Goal: Information Seeking & Learning: Learn about a topic

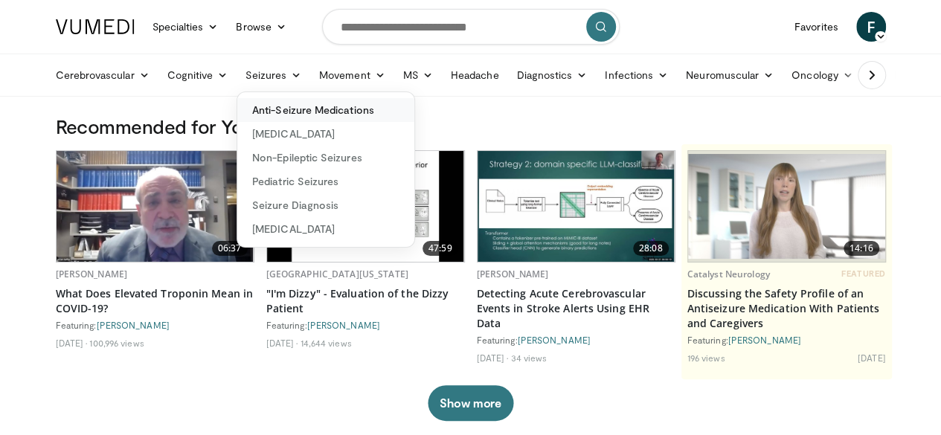
click at [269, 109] on link "Anti-Seizure Medications" at bounding box center [325, 110] width 177 height 24
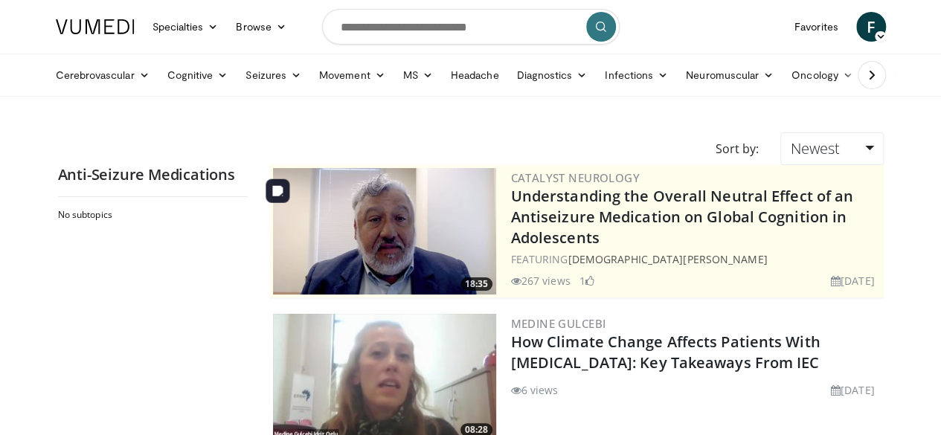
click at [401, 229] on img at bounding box center [384, 231] width 223 height 126
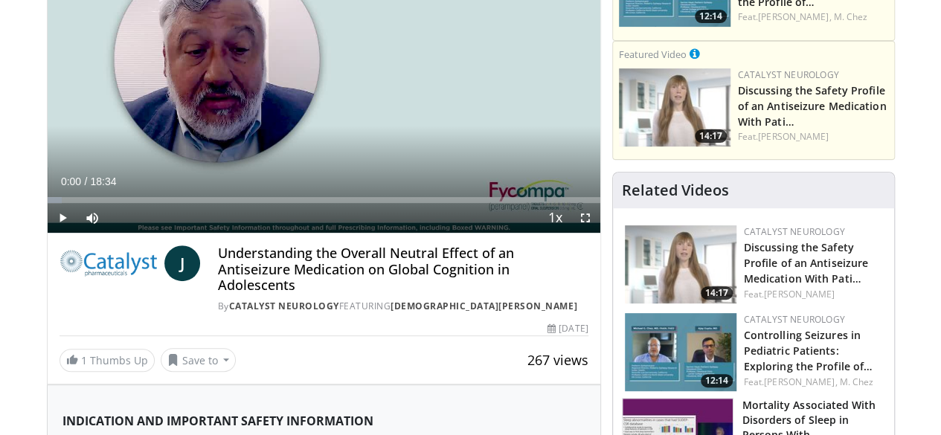
scroll to position [223, 0]
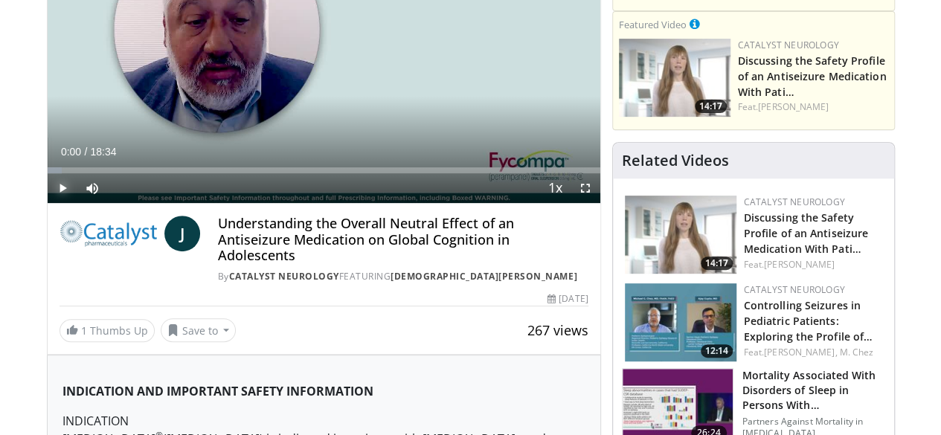
click at [48, 203] on span "Video Player" at bounding box center [63, 188] width 30 height 30
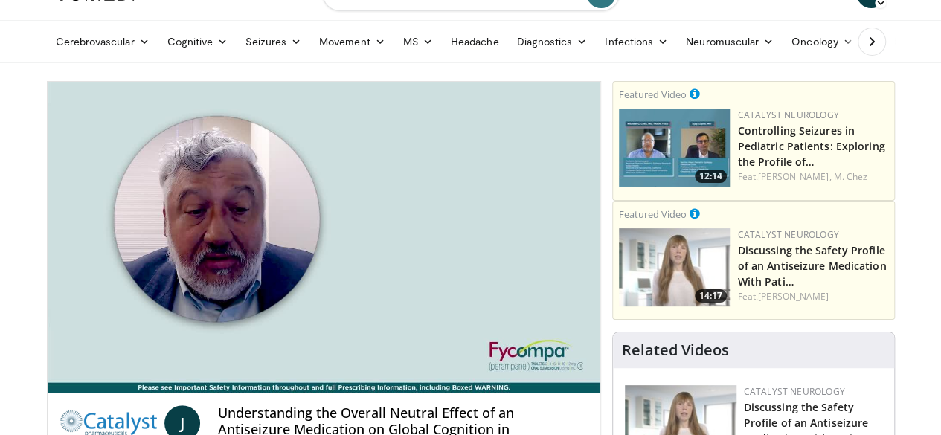
scroll to position [0, 0]
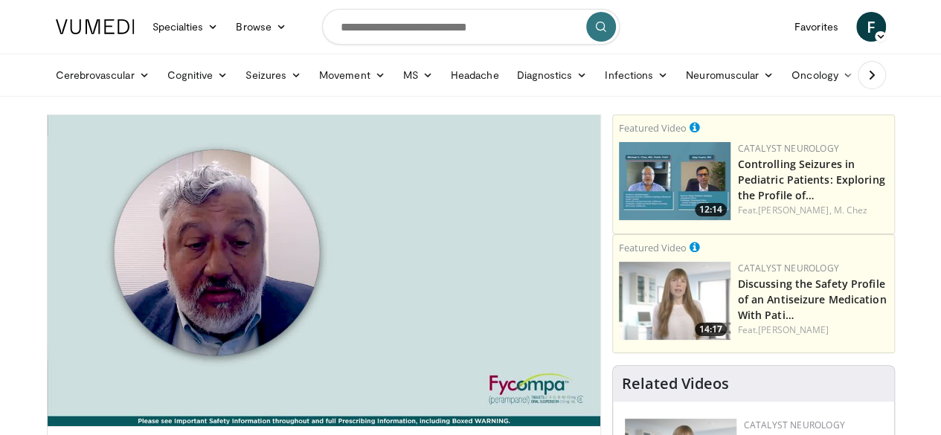
click at [886, 25] on span "F" at bounding box center [871, 27] width 30 height 30
click at [886, 33] on span "F" at bounding box center [871, 27] width 30 height 30
click at [788, 172] on link "Controlling Seizures in Pediatric Patients: Exploring the Profile of…" at bounding box center [811, 179] width 147 height 45
